Goal: Obtain resource: Download file/media

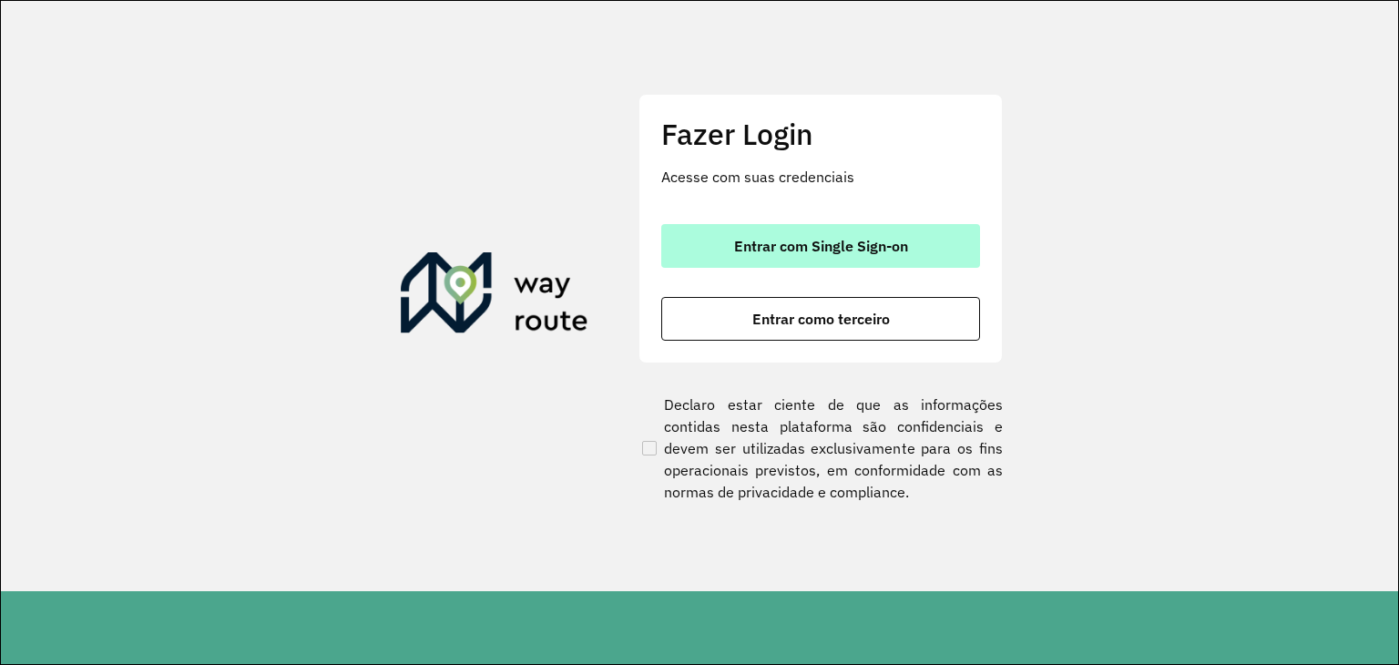
click at [754, 265] on button "Entrar com Single Sign-on" at bounding box center [820, 246] width 319 height 44
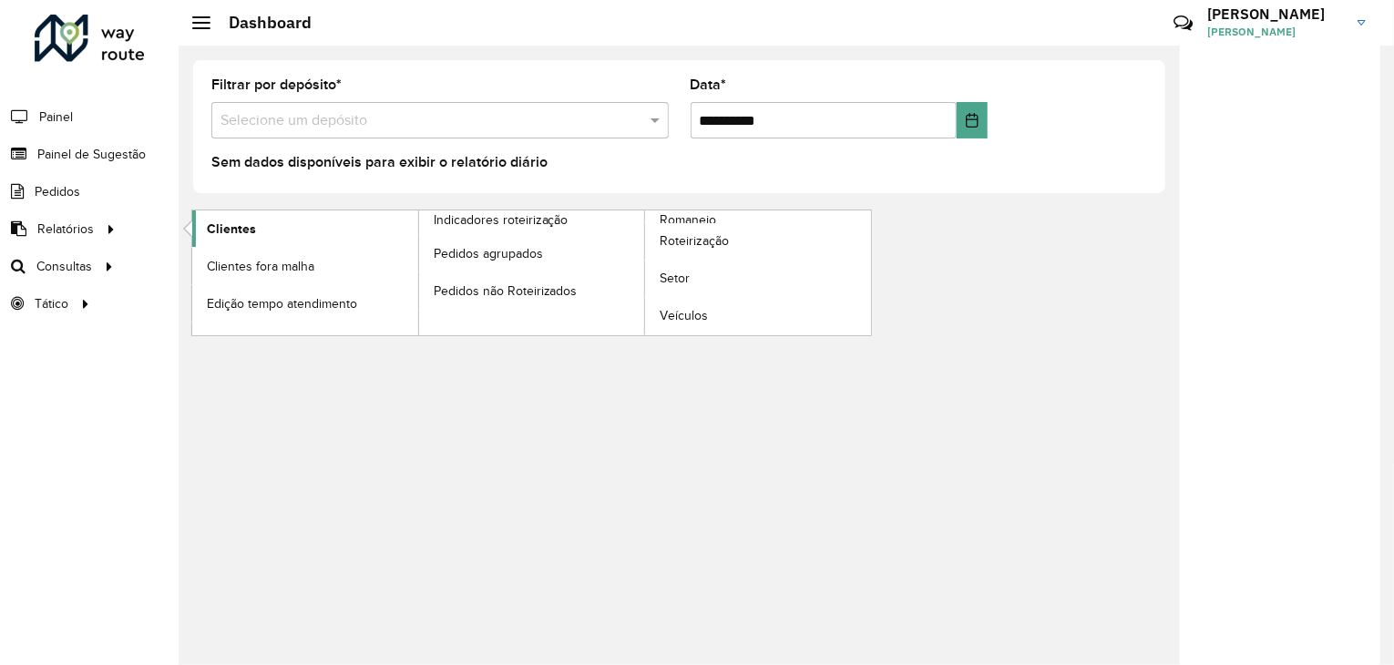
click at [211, 230] on span "Clientes" at bounding box center [231, 229] width 49 height 19
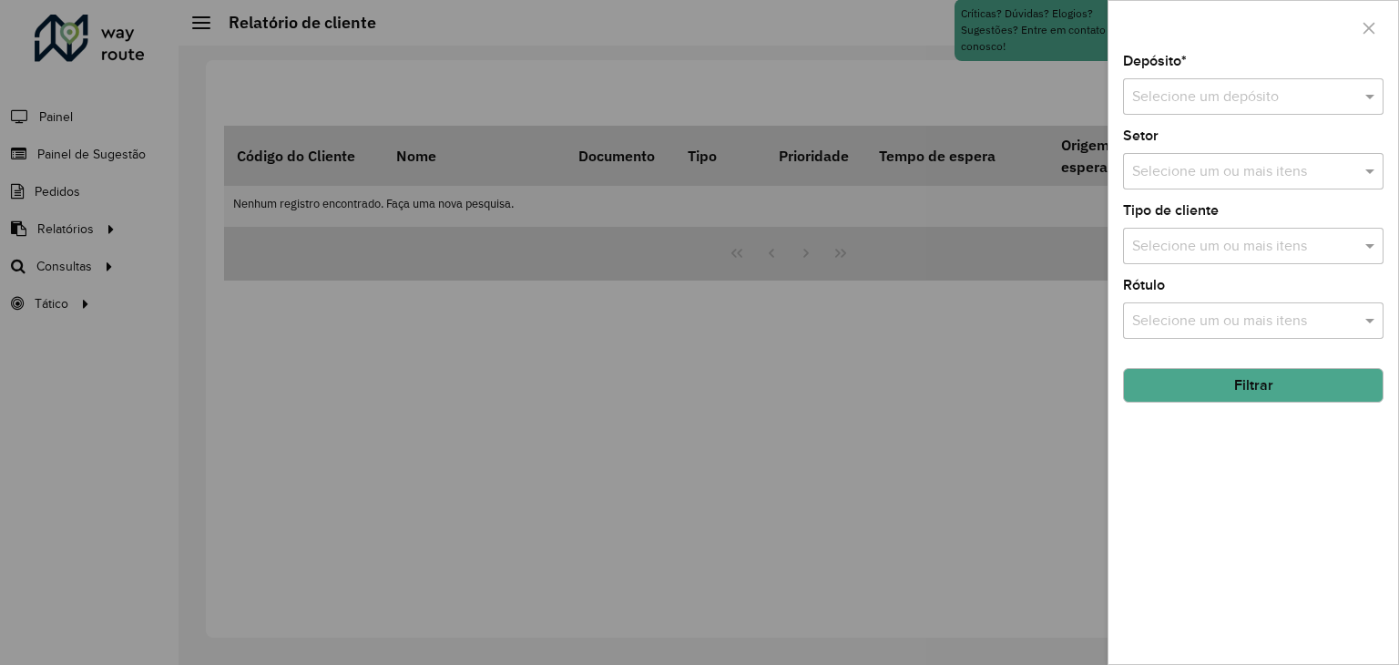
click at [1206, 270] on div "Depósito * Selecione um depósito Setor Selecione um ou mais itens Tipo de clien…" at bounding box center [1254, 359] width 290 height 609
click at [1210, 114] on div "Selecione um depósito" at bounding box center [1253, 96] width 261 height 36
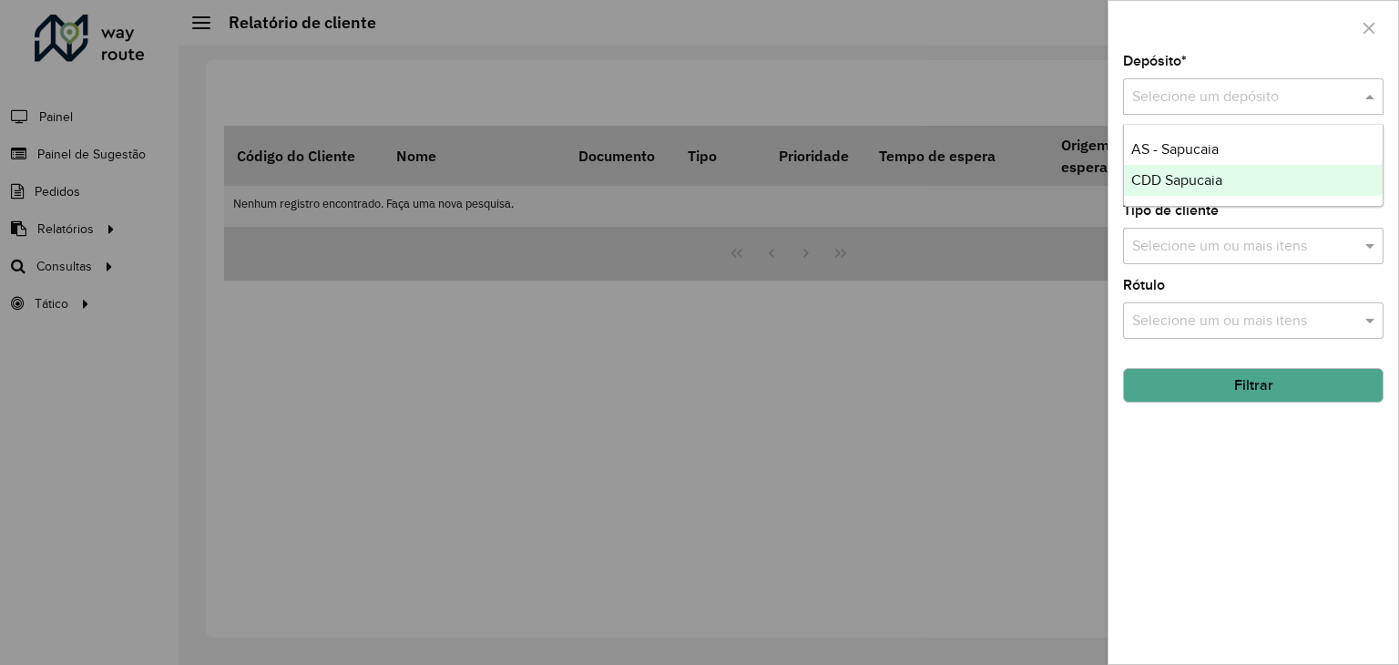
click at [1210, 169] on div "CDD Sapucaia" at bounding box center [1253, 180] width 259 height 31
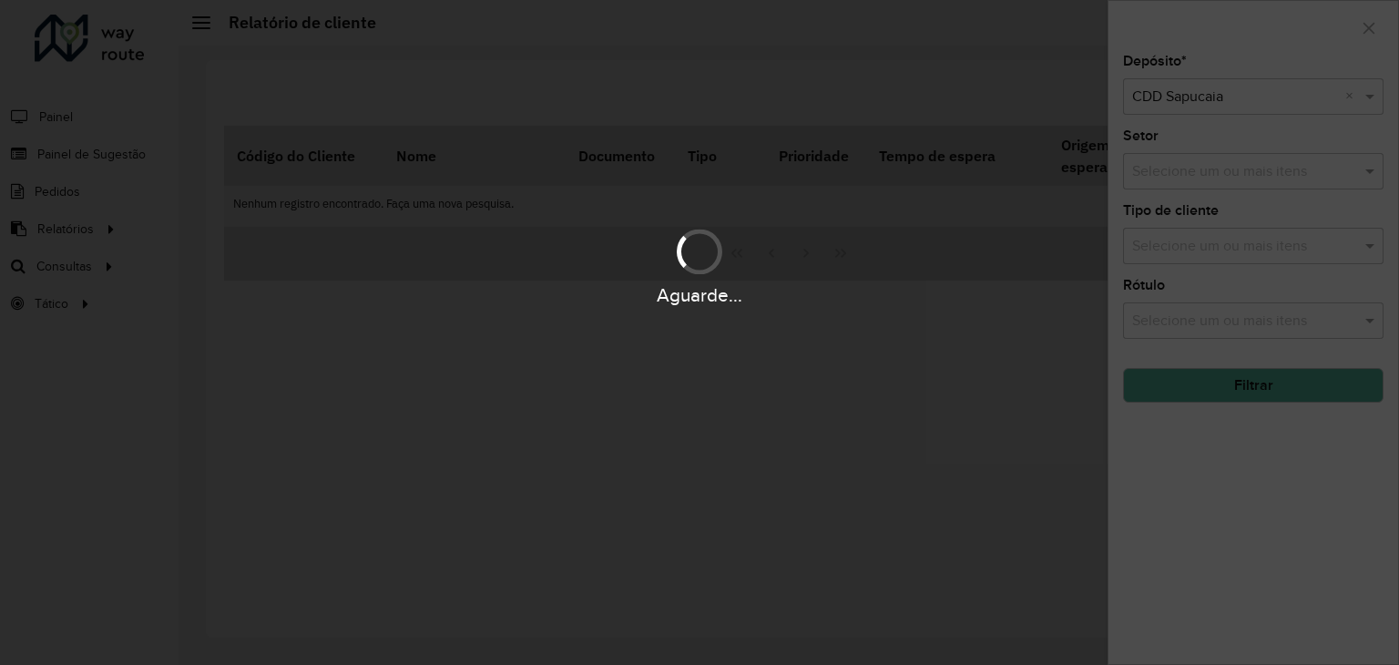
click at [1211, 249] on div "Aguarde..." at bounding box center [699, 265] width 1399 height 87
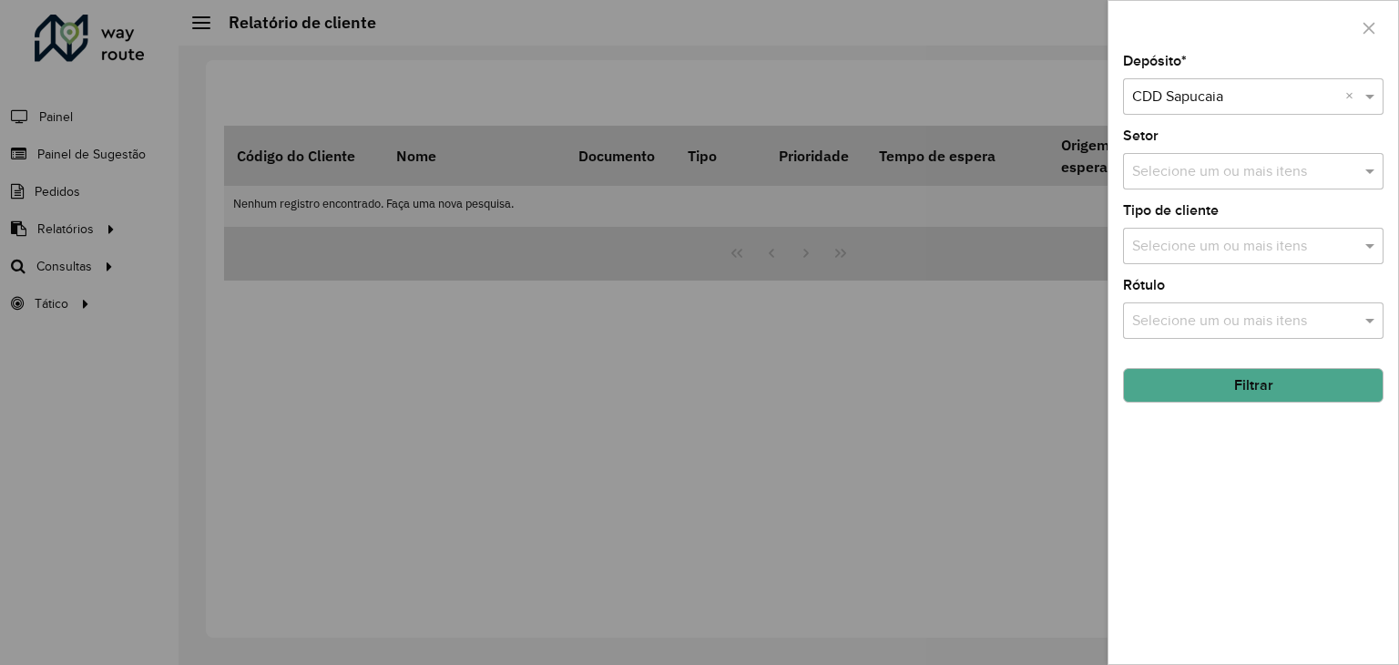
click at [1211, 249] on input "text" at bounding box center [1244, 247] width 233 height 22
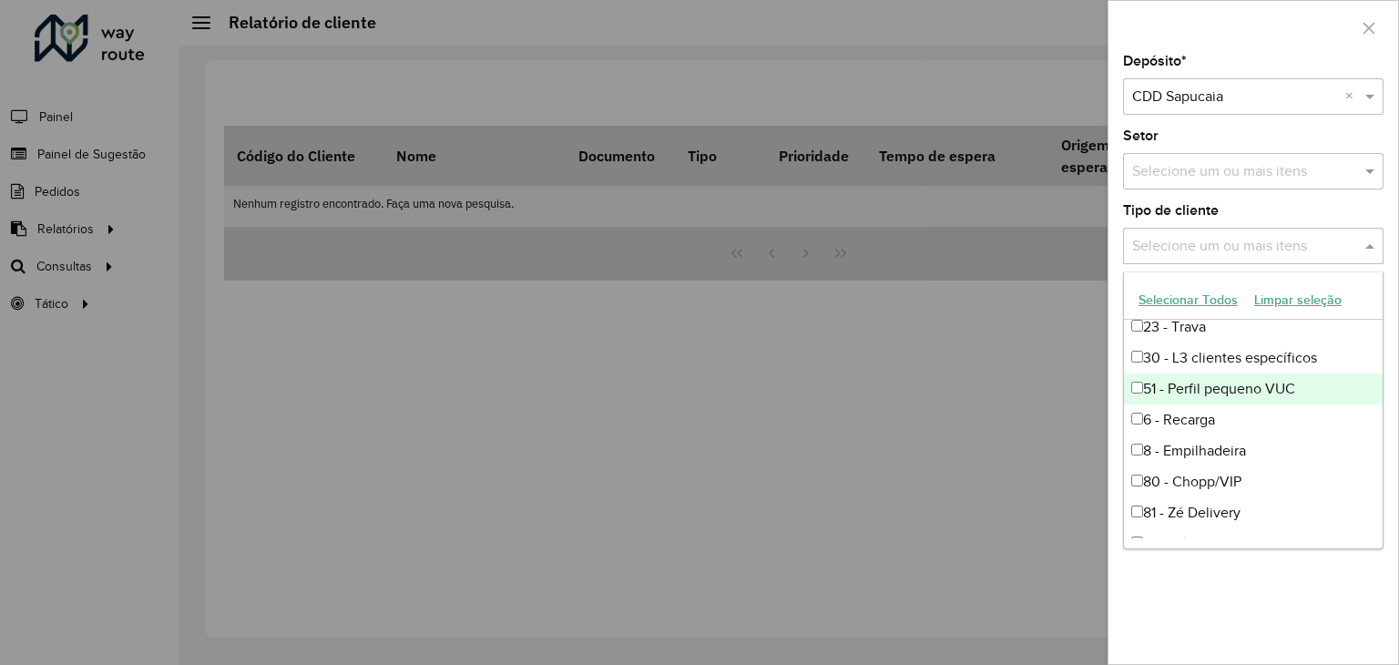
scroll to position [60, 0]
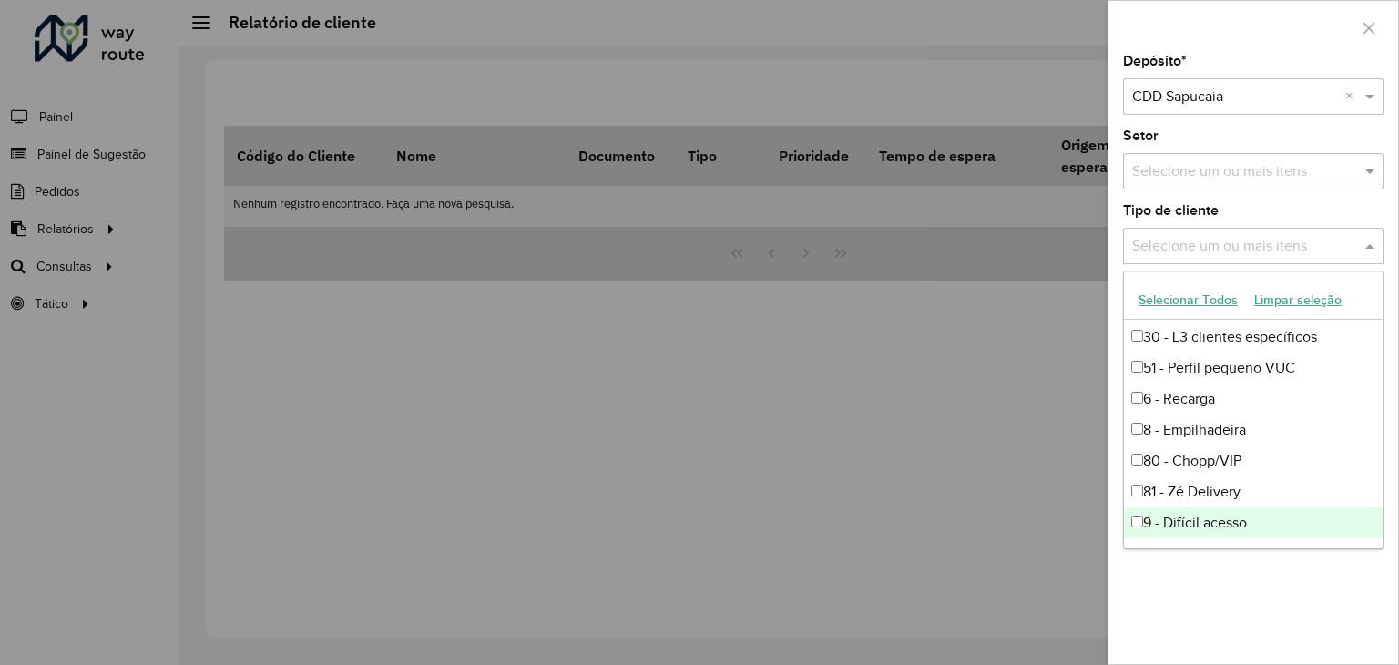
click at [1205, 515] on div "9 - Difícil acesso" at bounding box center [1253, 522] width 259 height 31
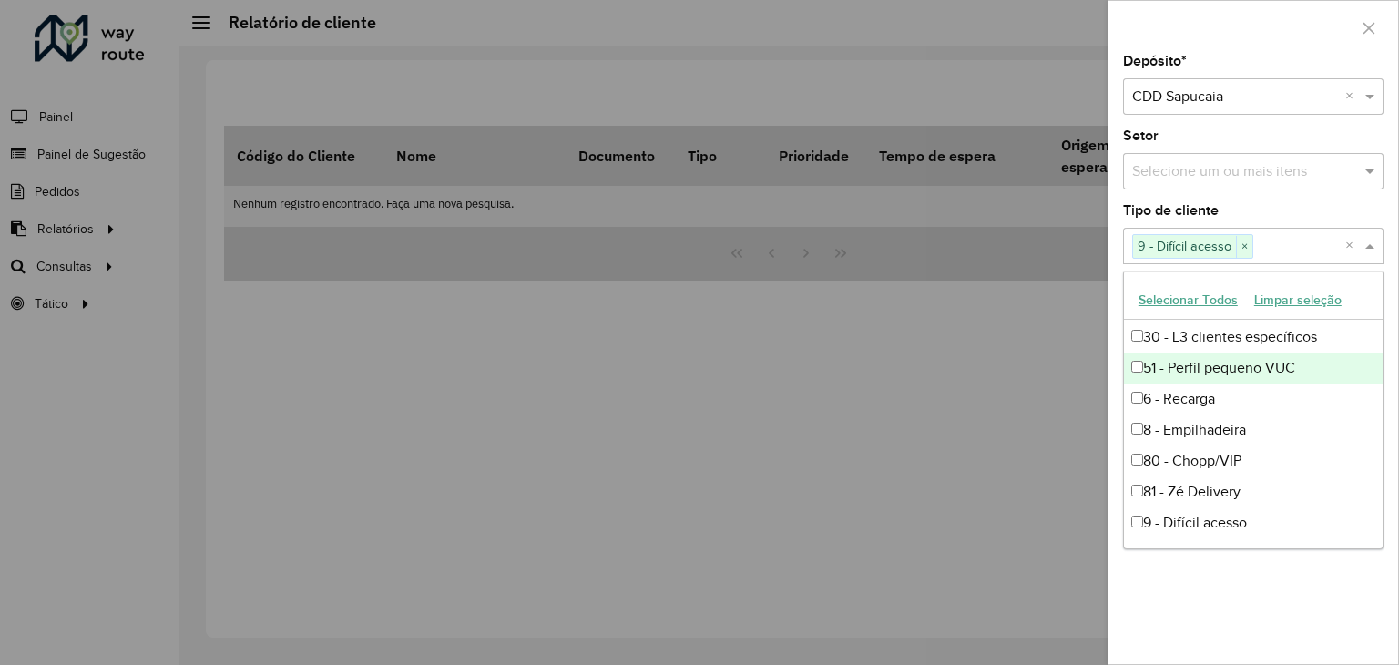
click at [1232, 367] on div "51 - Perfil pequeno VUC" at bounding box center [1253, 368] width 259 height 31
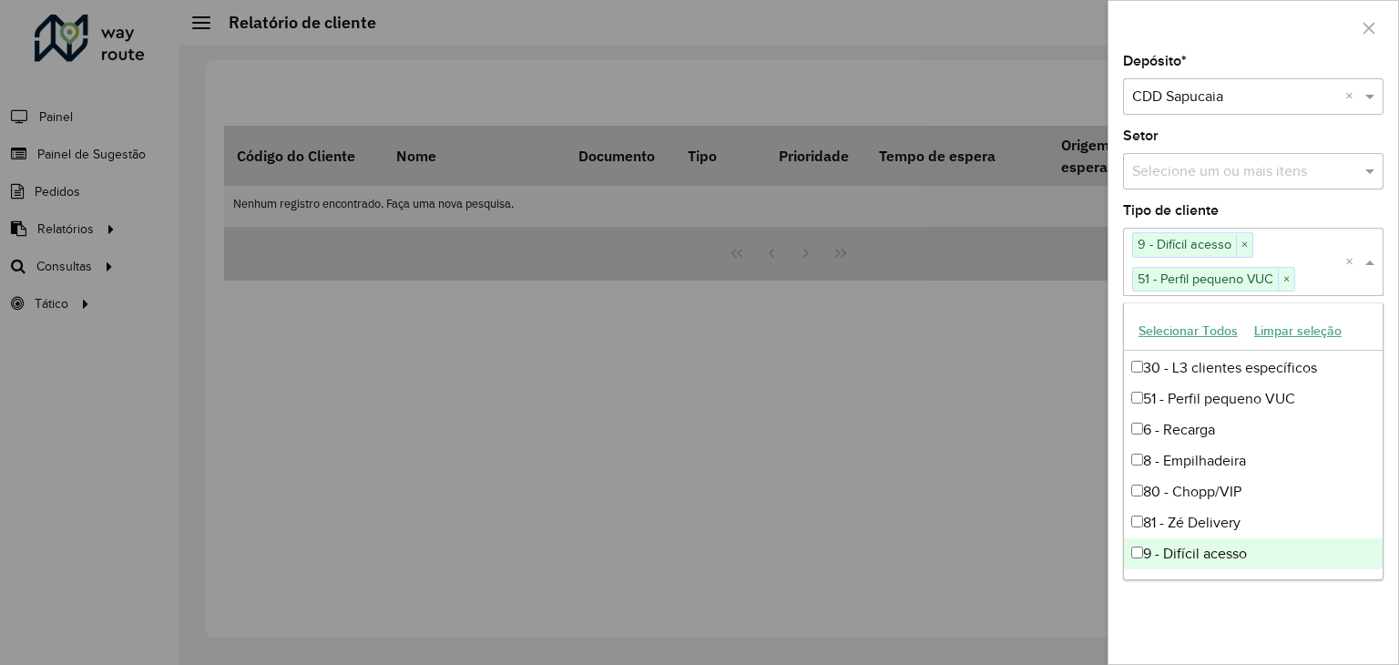
click at [1246, 631] on div "Depósito * Selecione um depósito × CDD Sapucaia × Setor Selecione um ou mais it…" at bounding box center [1254, 359] width 290 height 609
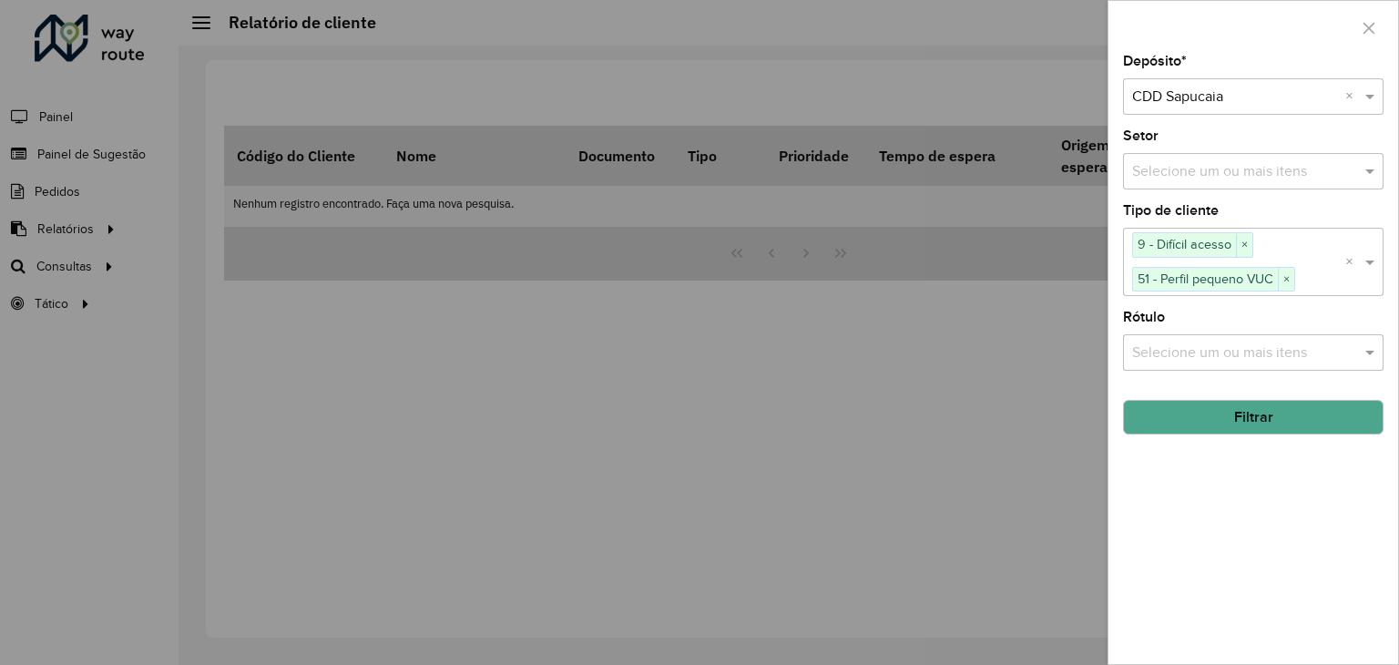
click at [1224, 348] on input "text" at bounding box center [1244, 353] width 233 height 22
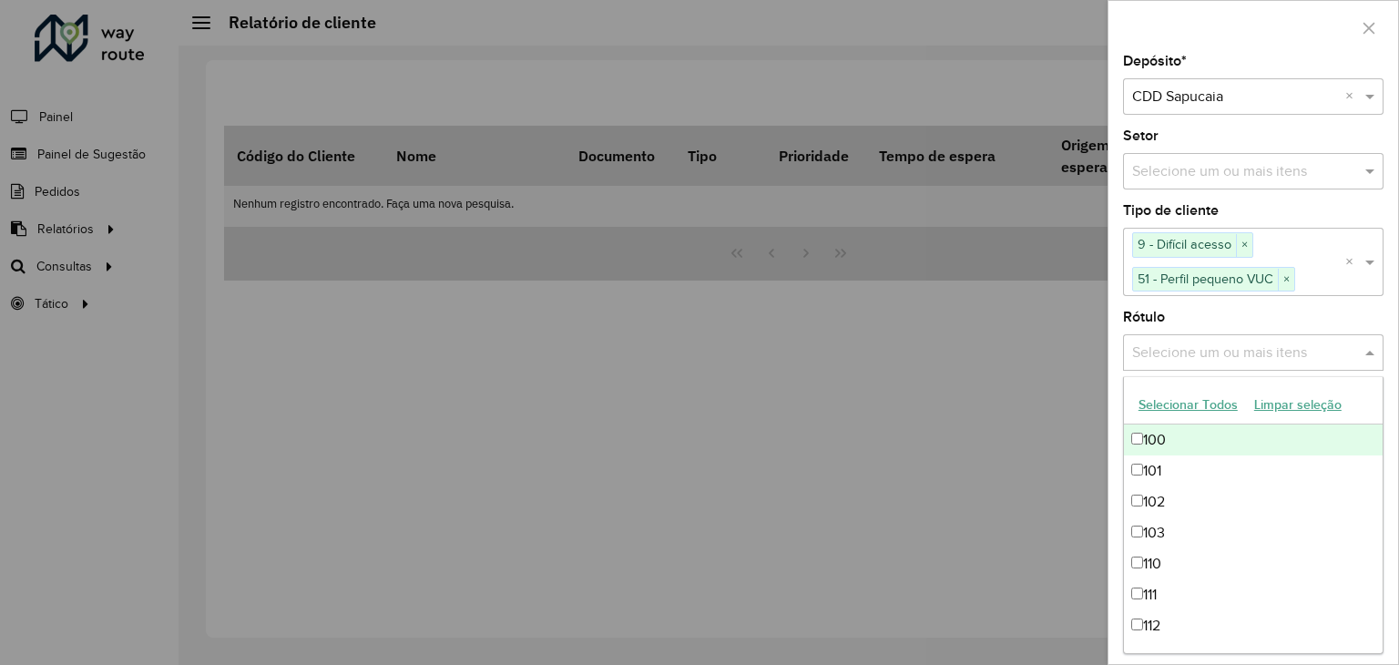
click at [1190, 315] on div "Rótulo Selecione um ou mais itens" at bounding box center [1253, 341] width 261 height 60
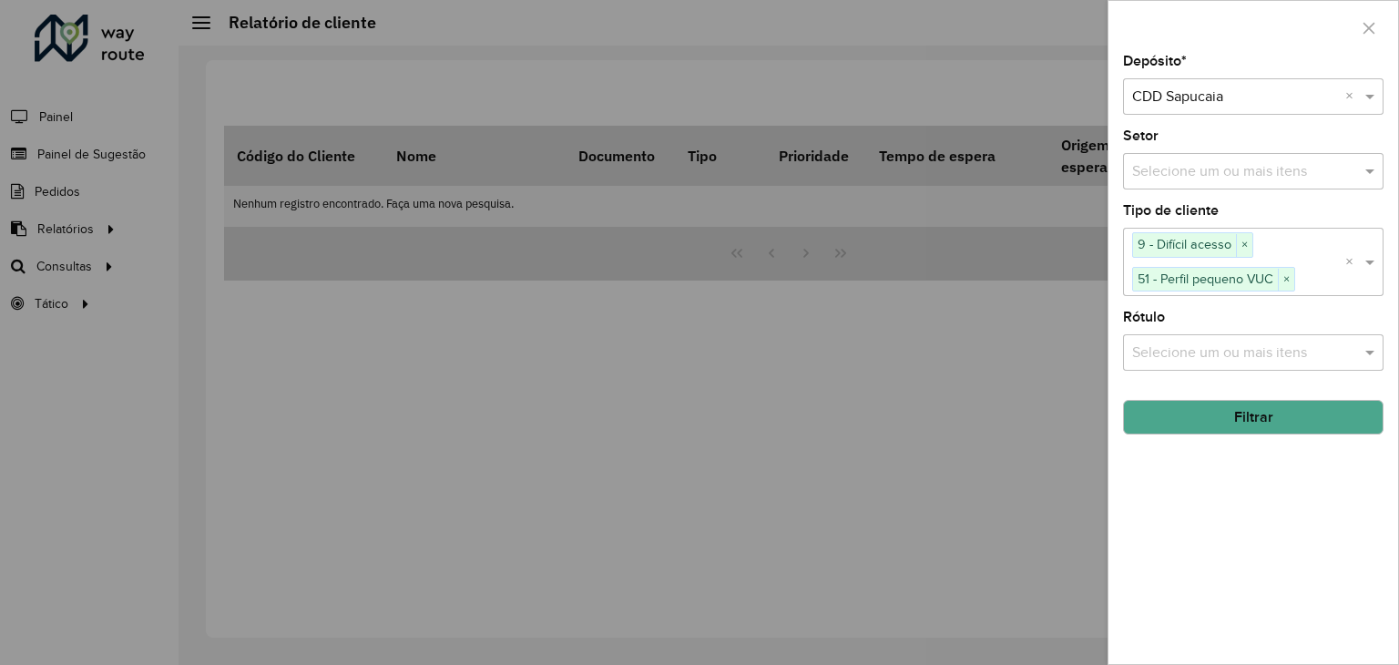
click at [1198, 418] on button "Filtrar" at bounding box center [1253, 417] width 261 height 35
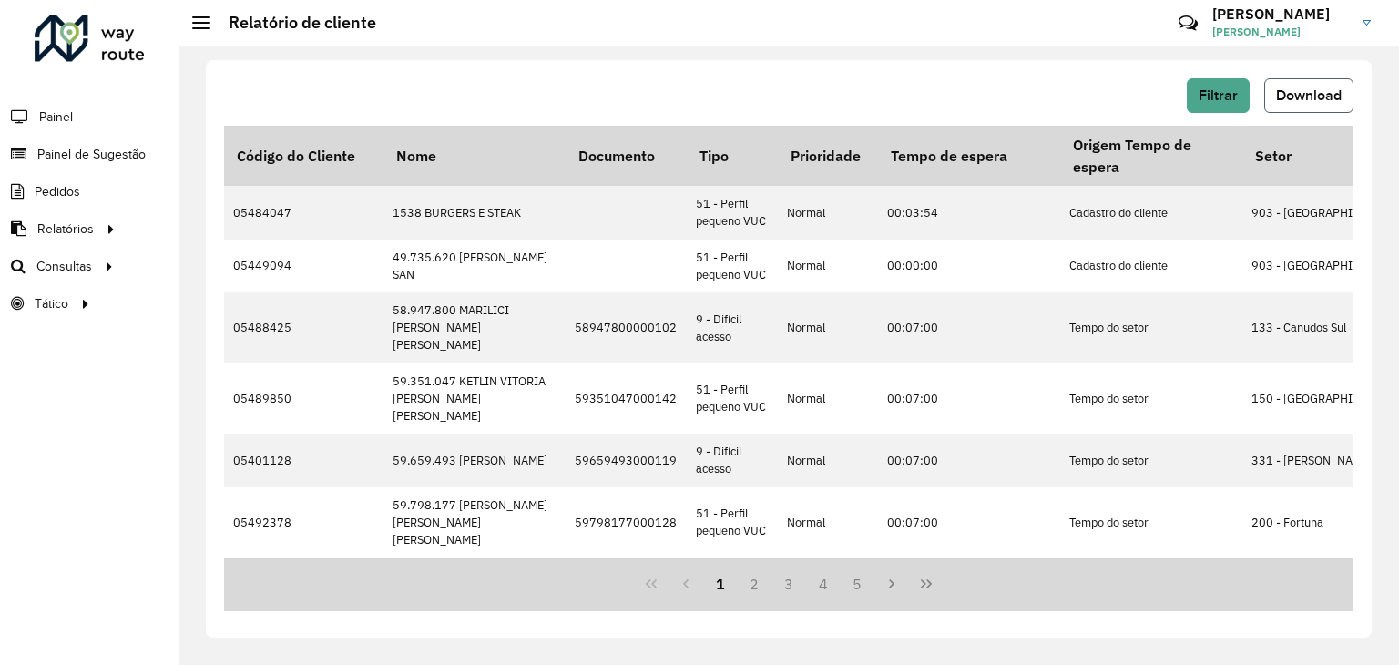
click at [1306, 89] on span "Download" at bounding box center [1309, 94] width 66 height 15
